Goal: Navigation & Orientation: Find specific page/section

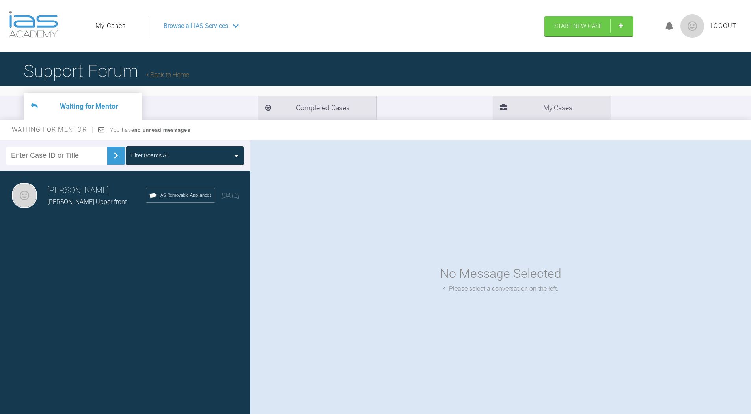
click at [114, 22] on link "My Cases" at bounding box center [110, 26] width 30 height 10
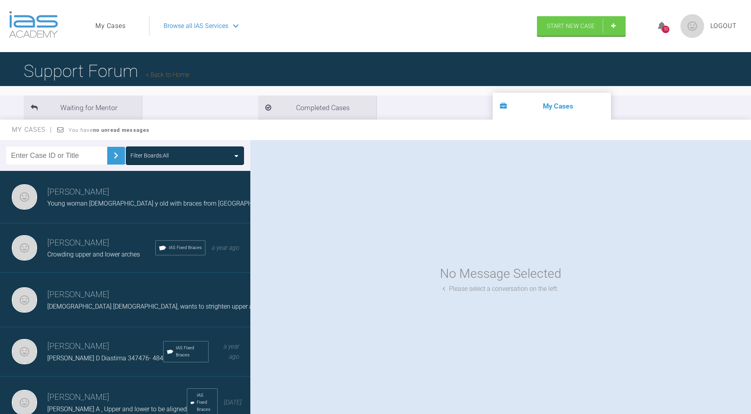
click at [193, 24] on span "Browse all IAS Services" at bounding box center [196, 26] width 65 height 10
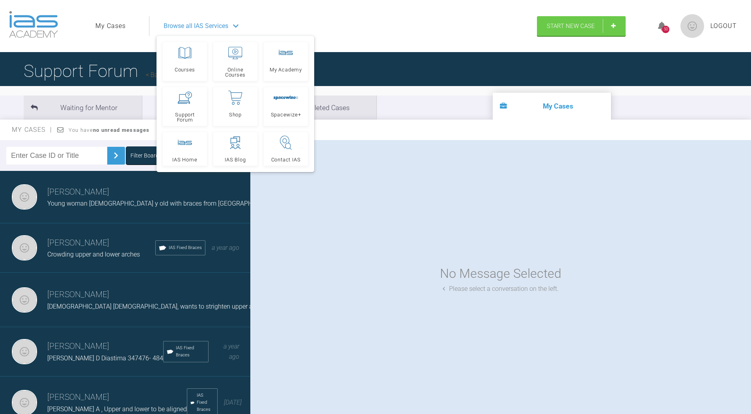
click at [39, 24] on img at bounding box center [33, 24] width 49 height 27
